Goal: Find specific page/section: Find specific page/section

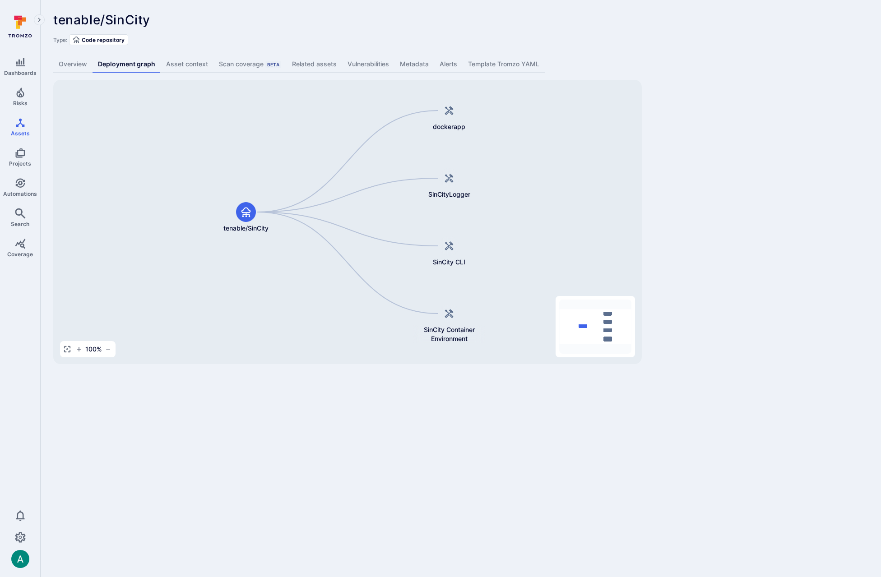
click at [758, 100] on div "tenable/SinCity ... Show more Type: Code repository Overview Deployment graph A…" at bounding box center [461, 188] width 841 height 377
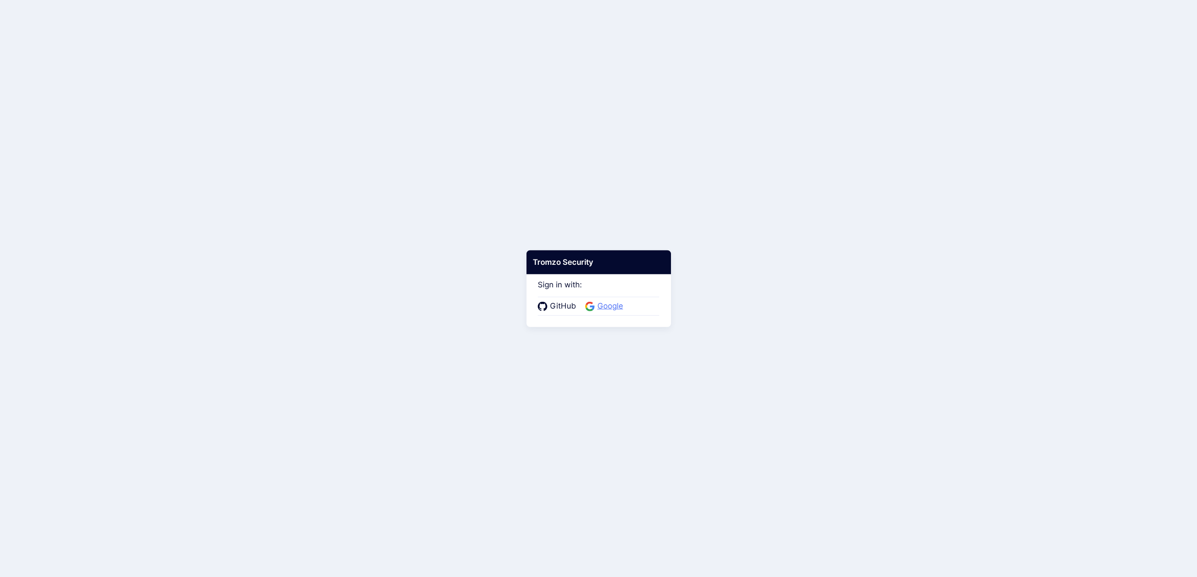
click at [614, 308] on span "Google" at bounding box center [610, 307] width 31 height 12
